Goal: Task Accomplishment & Management: Manage account settings

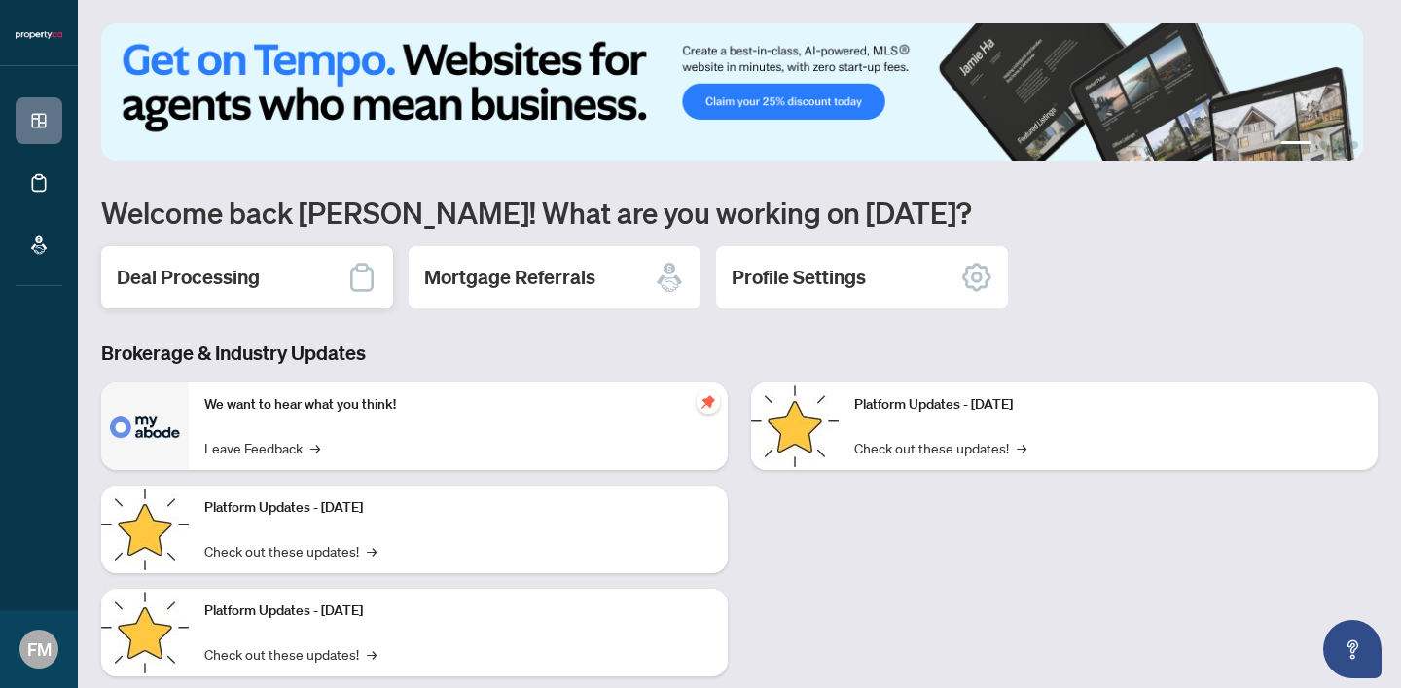
click at [186, 285] on h2 "Deal Processing" at bounding box center [188, 277] width 143 height 27
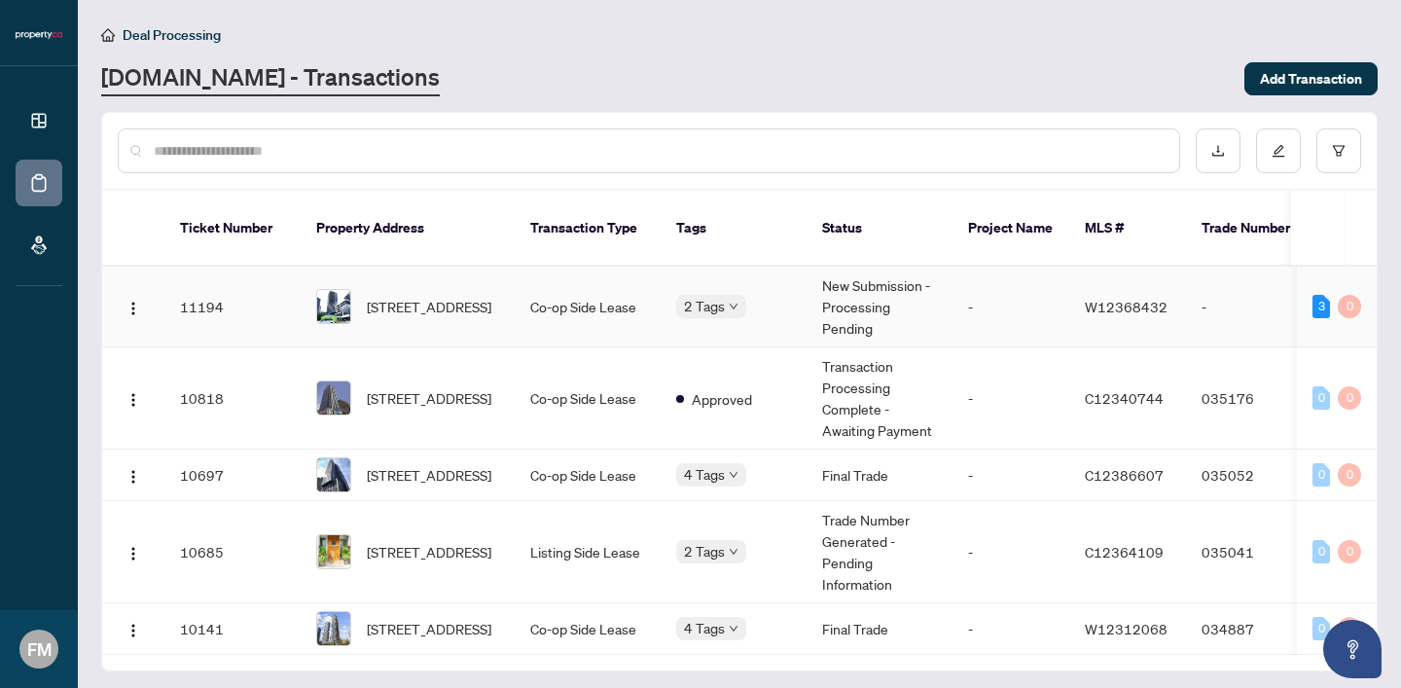
click at [216, 312] on td "11194" at bounding box center [232, 307] width 136 height 81
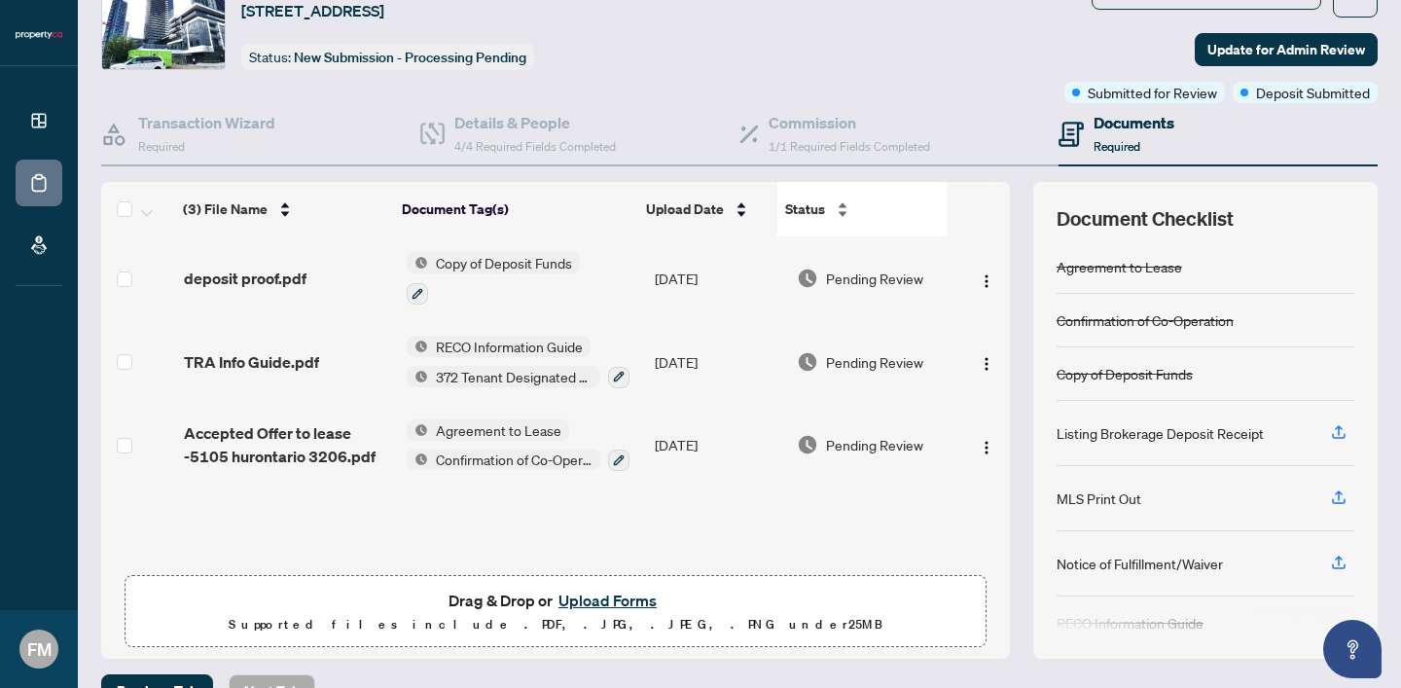
scroll to position [126, 0]
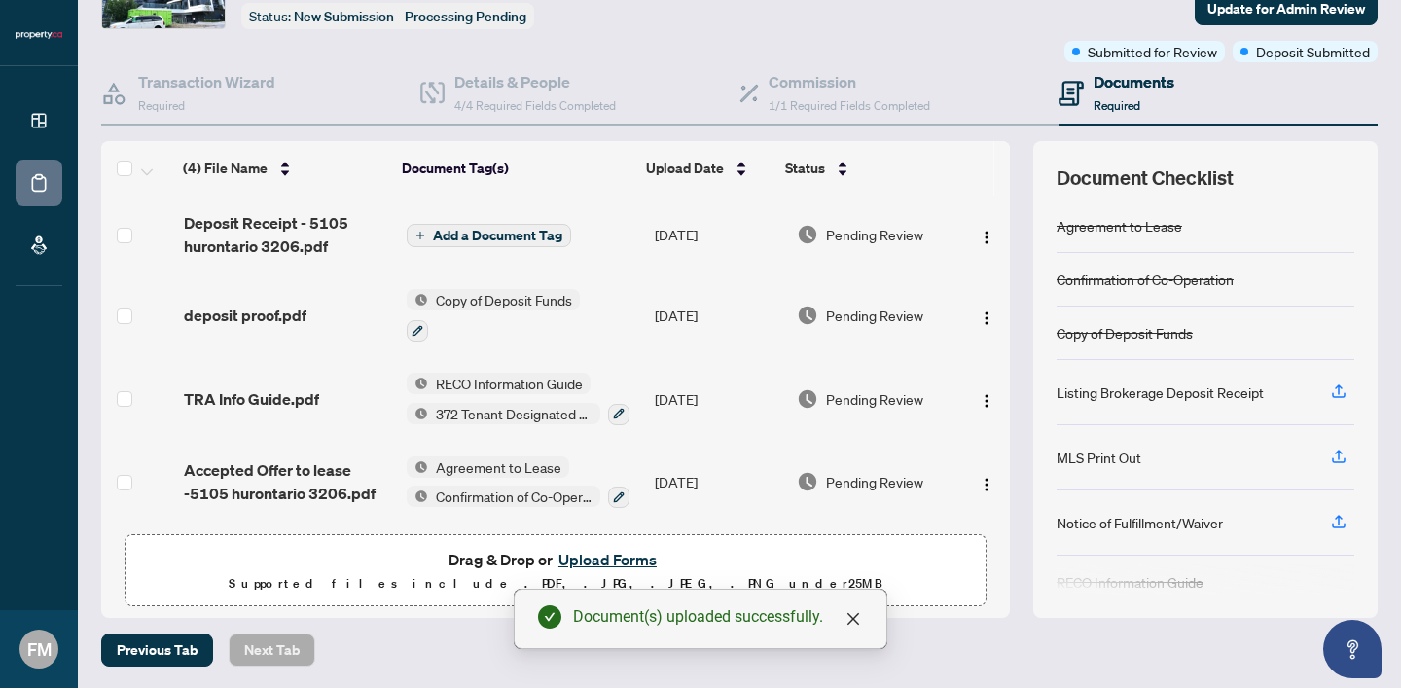
click at [462, 217] on td "Add a Document Tag" at bounding box center [523, 235] width 248 height 78
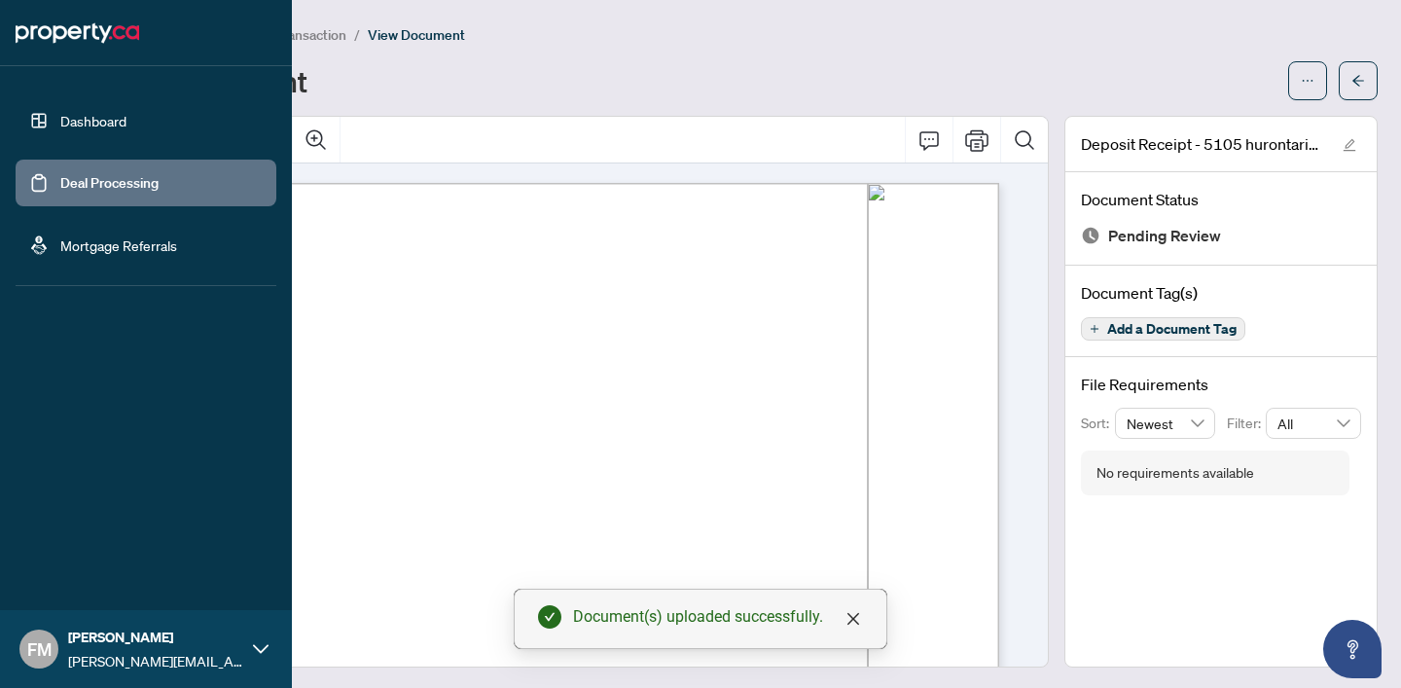
click at [60, 174] on link "Deal Processing" at bounding box center [109, 183] width 98 height 18
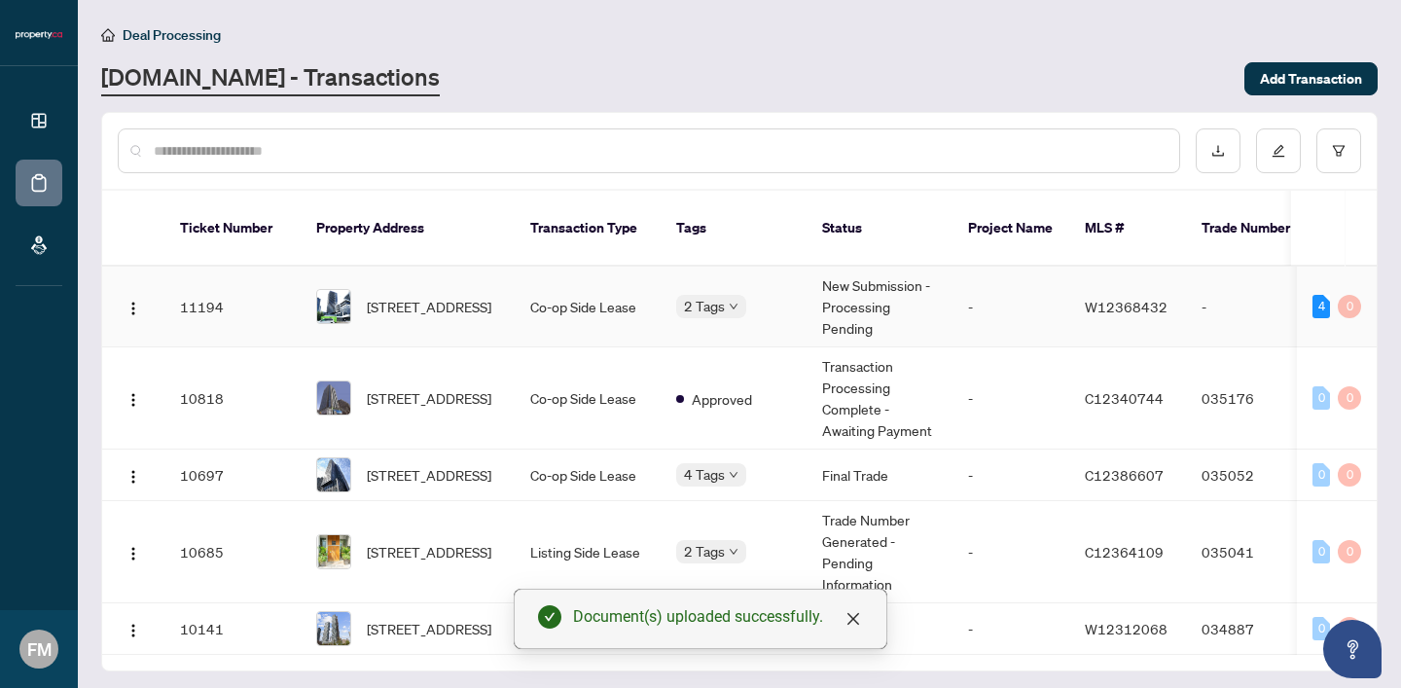
click at [477, 299] on span "[STREET_ADDRESS]" at bounding box center [429, 306] width 125 height 21
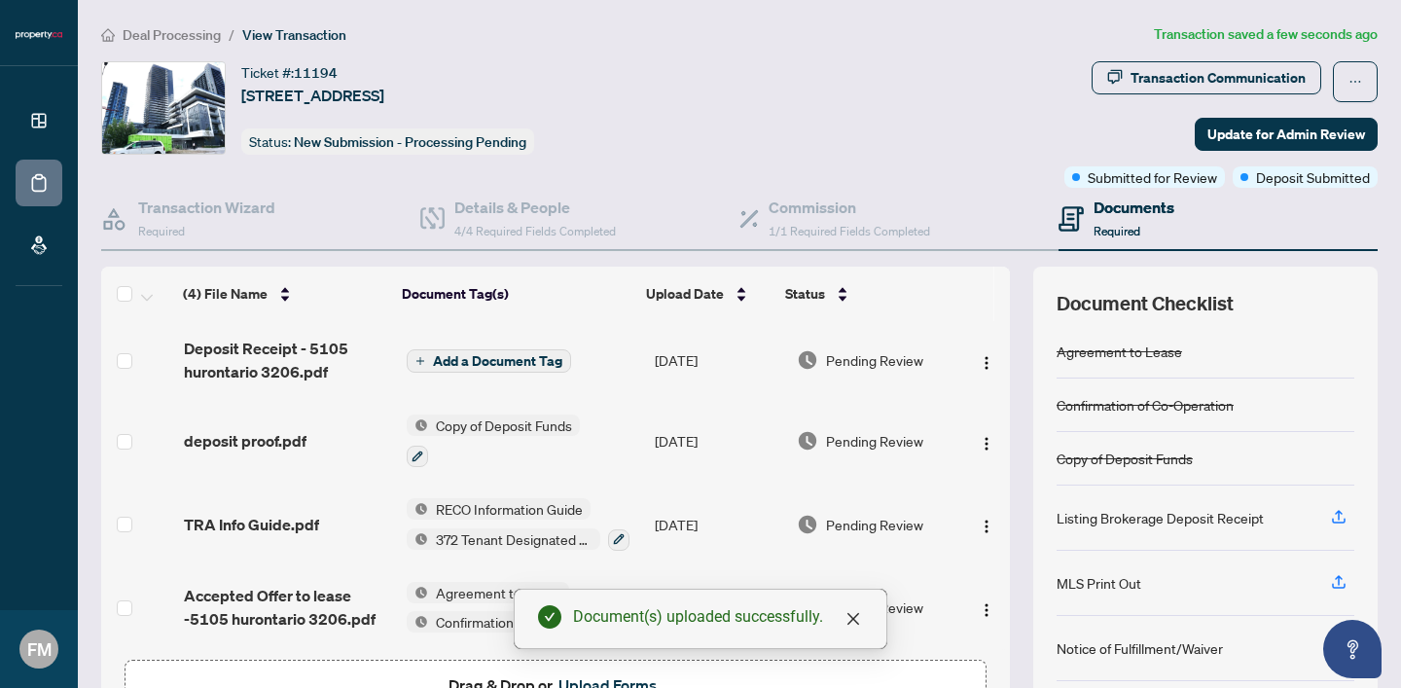
click at [519, 359] on span "Add a Document Tag" at bounding box center [497, 361] width 129 height 14
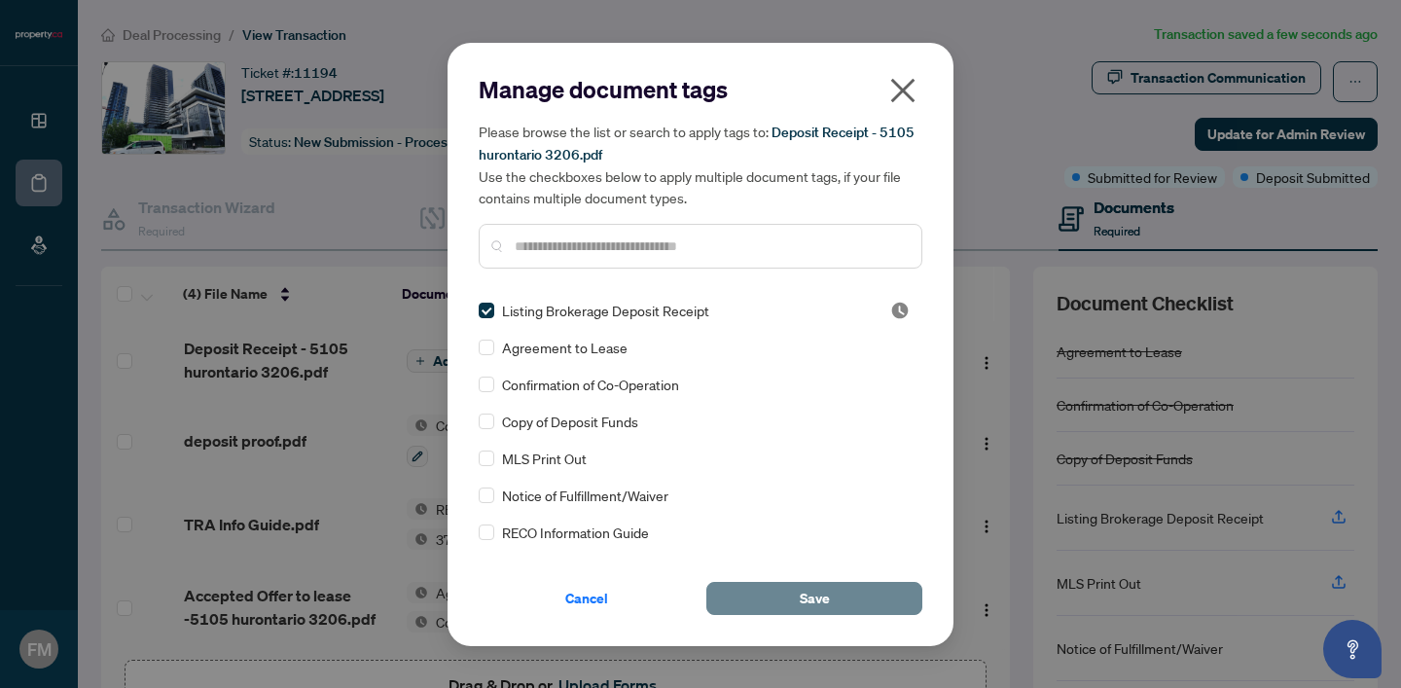
click at [855, 597] on button "Save" at bounding box center [814, 598] width 216 height 33
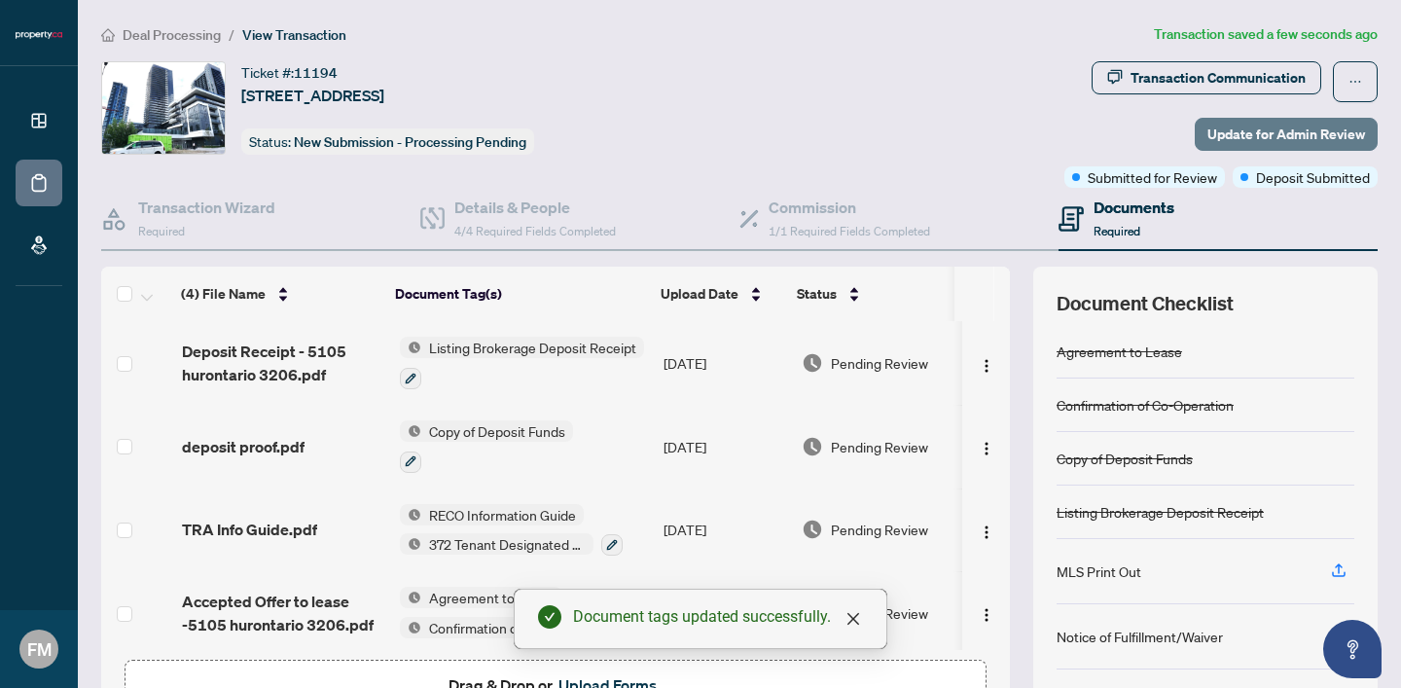
click at [1247, 135] on span "Update for Admin Review" at bounding box center [1287, 134] width 158 height 31
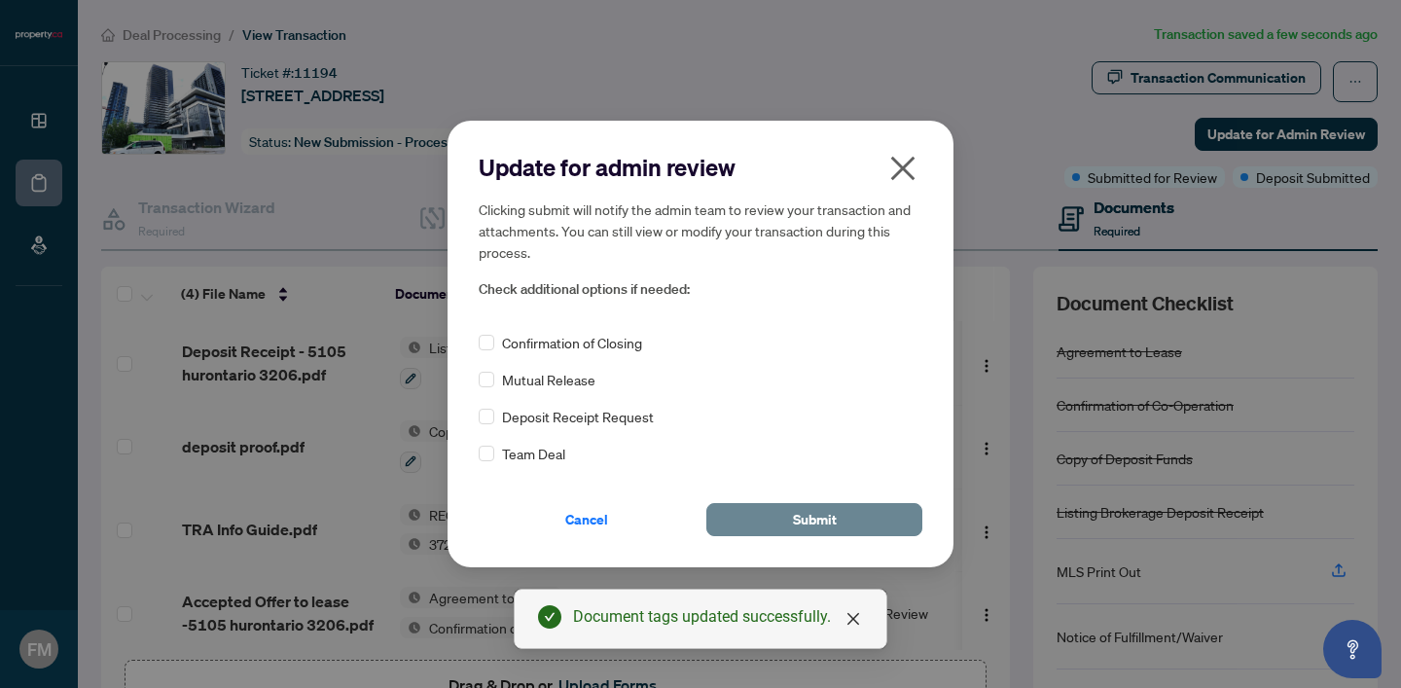
click at [834, 503] on button "Submit" at bounding box center [814, 519] width 216 height 33
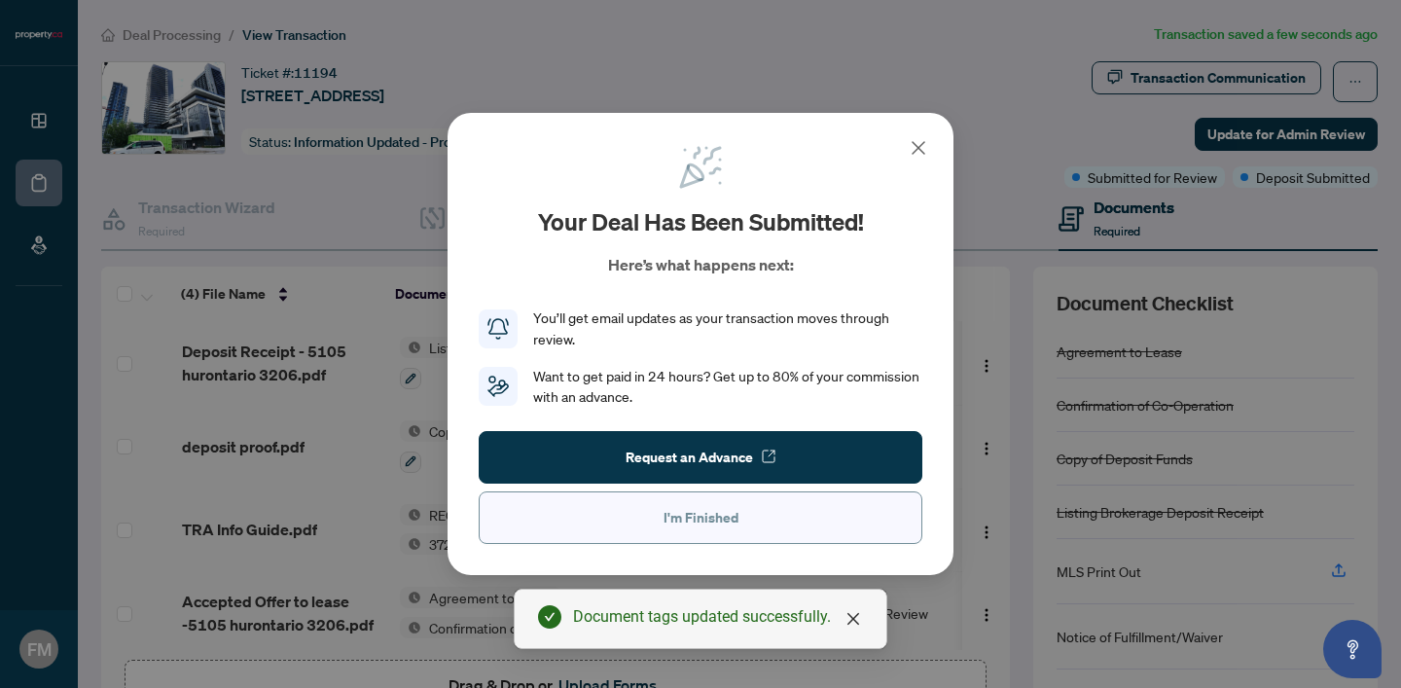
click at [671, 520] on span "I'm Finished" at bounding box center [701, 517] width 75 height 31
